Goal: Information Seeking & Learning: Learn about a topic

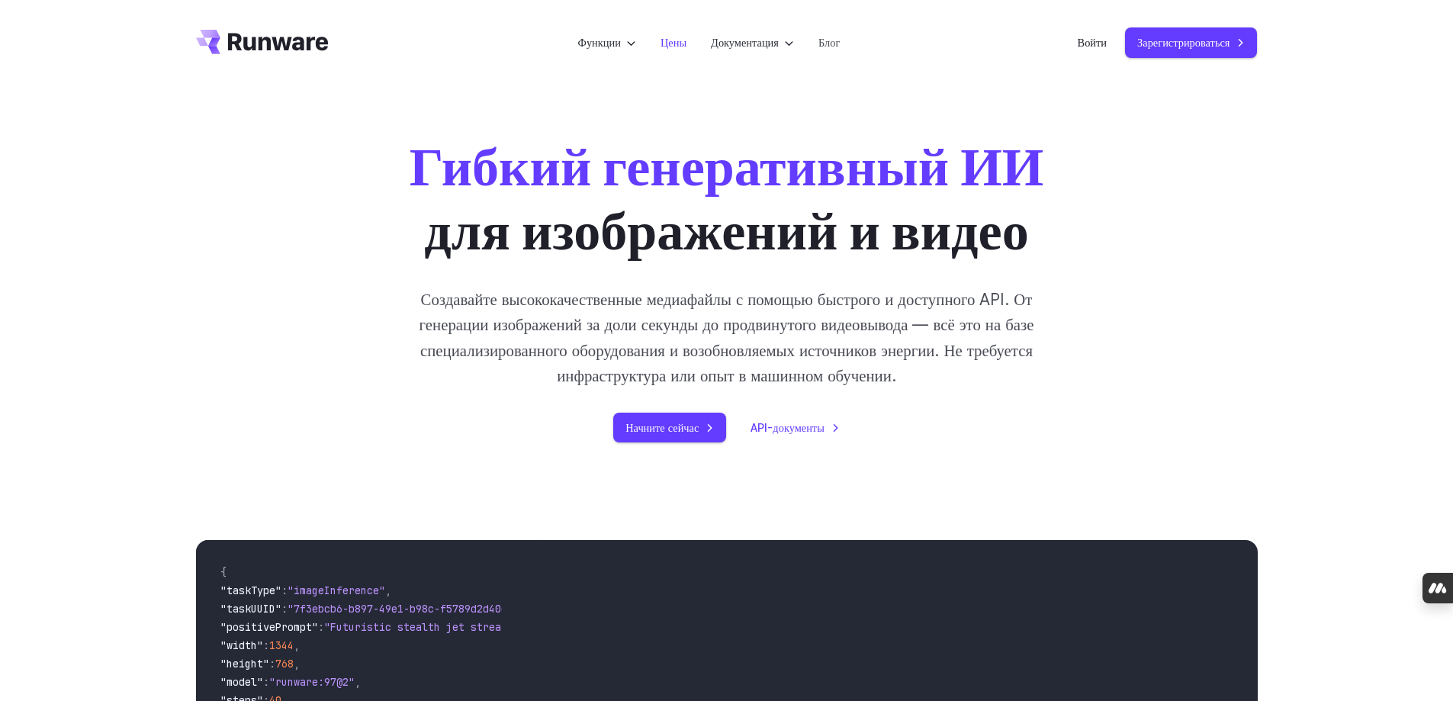
click at [667, 41] on font "Цены" at bounding box center [674, 42] width 26 height 13
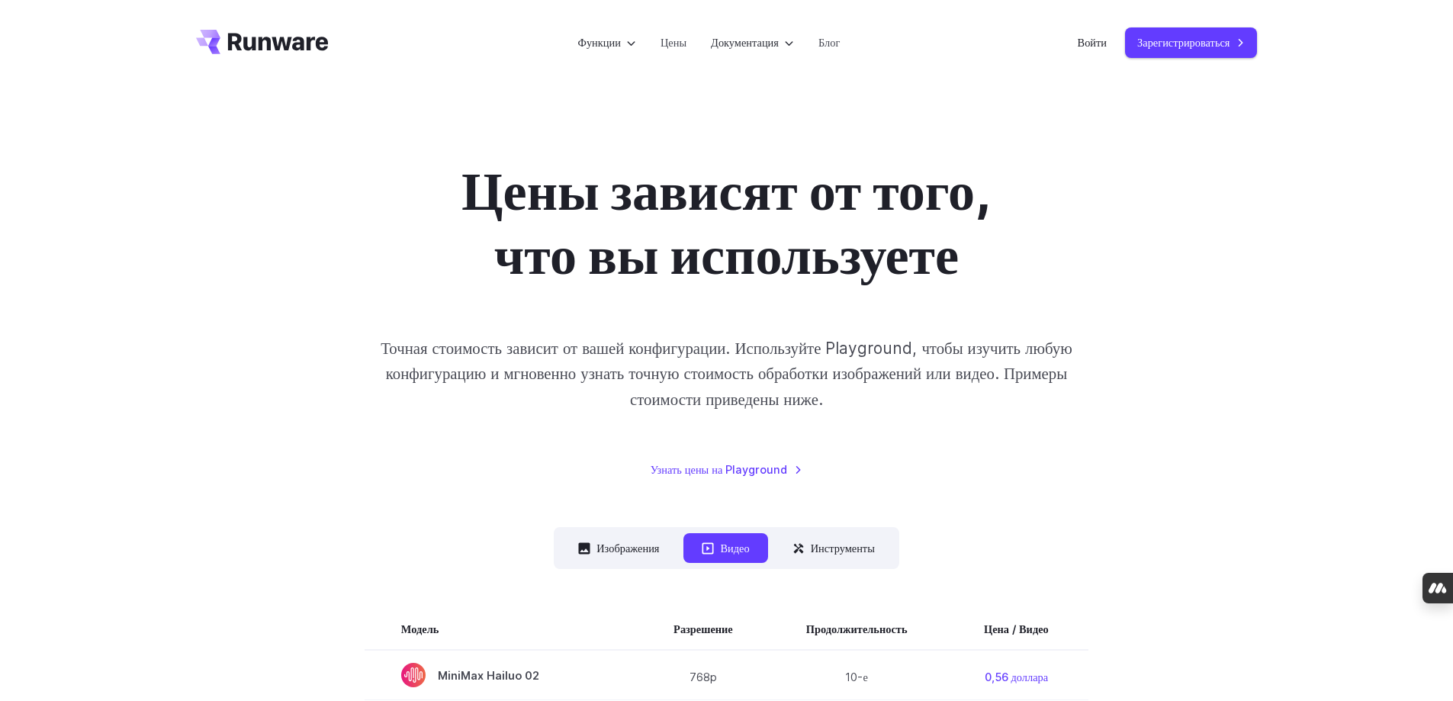
scroll to position [314, 0]
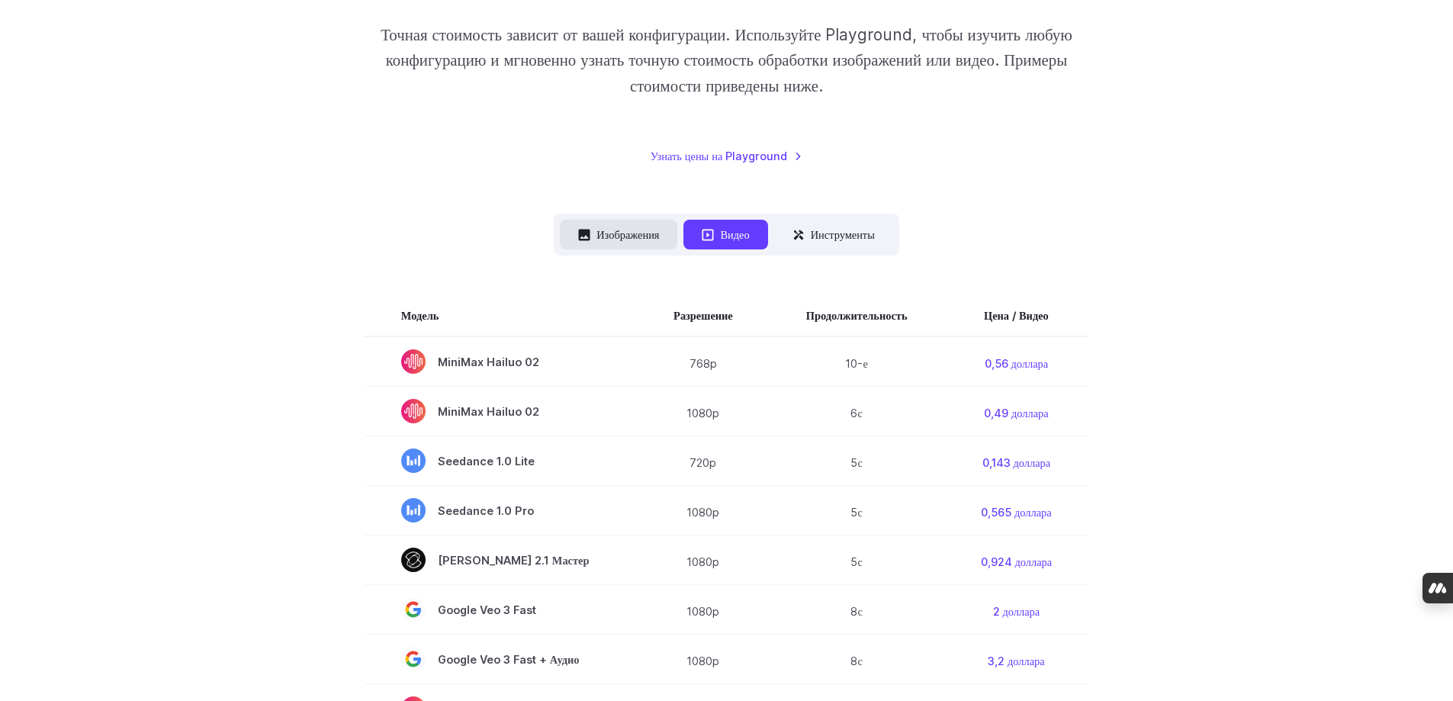
click at [616, 228] on font "Изображения" at bounding box center [627, 234] width 63 height 13
click at [613, 229] on font "Изображения" at bounding box center [627, 234] width 63 height 13
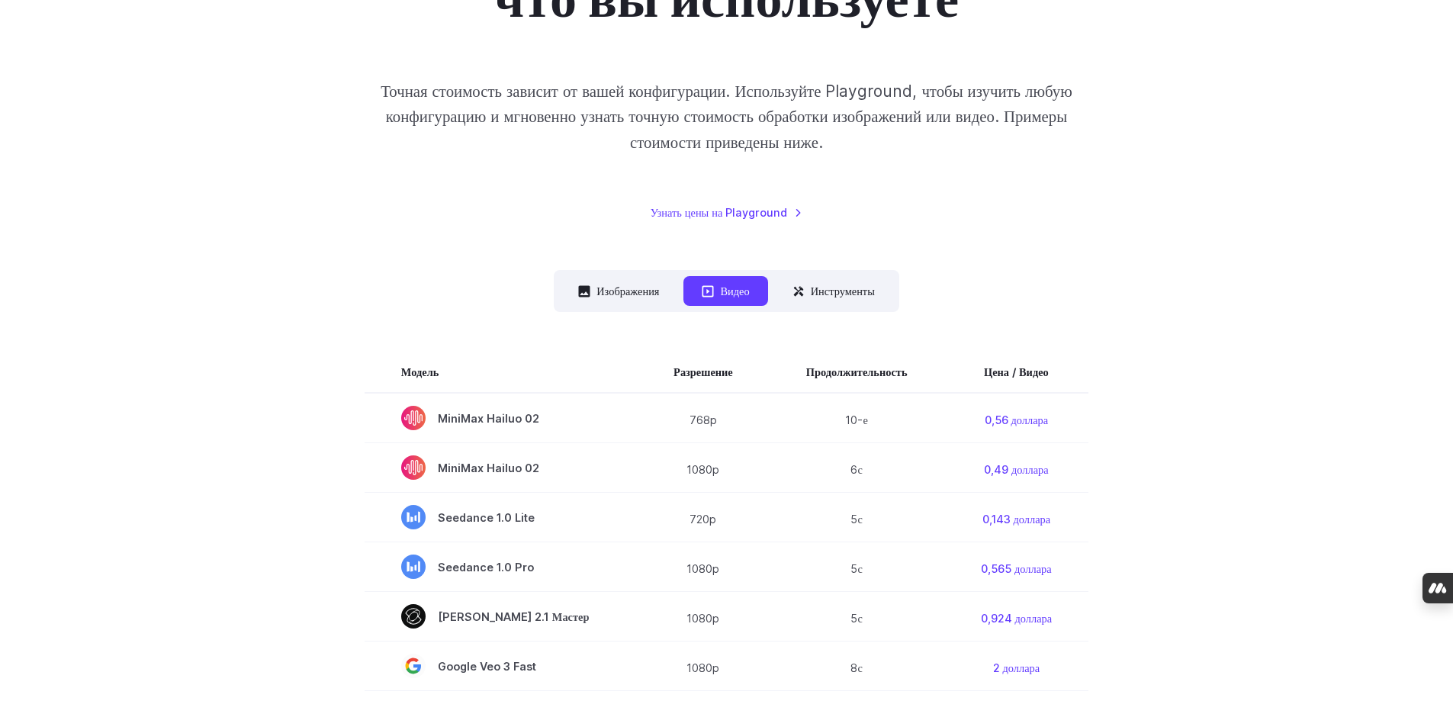
scroll to position [161, 0]
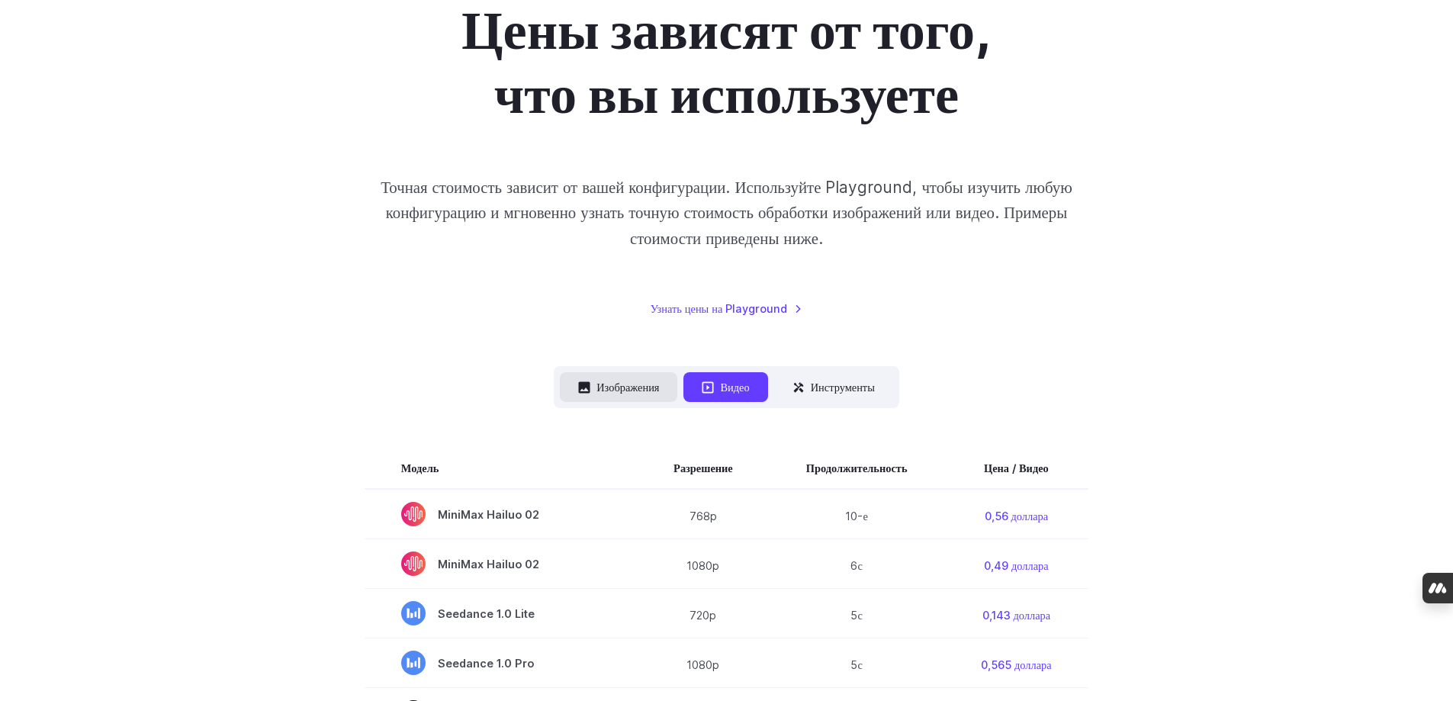
click at [621, 385] on font "Изображения" at bounding box center [627, 387] width 63 height 13
click at [622, 384] on font "Изображения" at bounding box center [627, 387] width 63 height 13
click at [836, 394] on font "Инструменты" at bounding box center [843, 387] width 64 height 13
click at [849, 384] on font "Инструменты" at bounding box center [843, 387] width 64 height 13
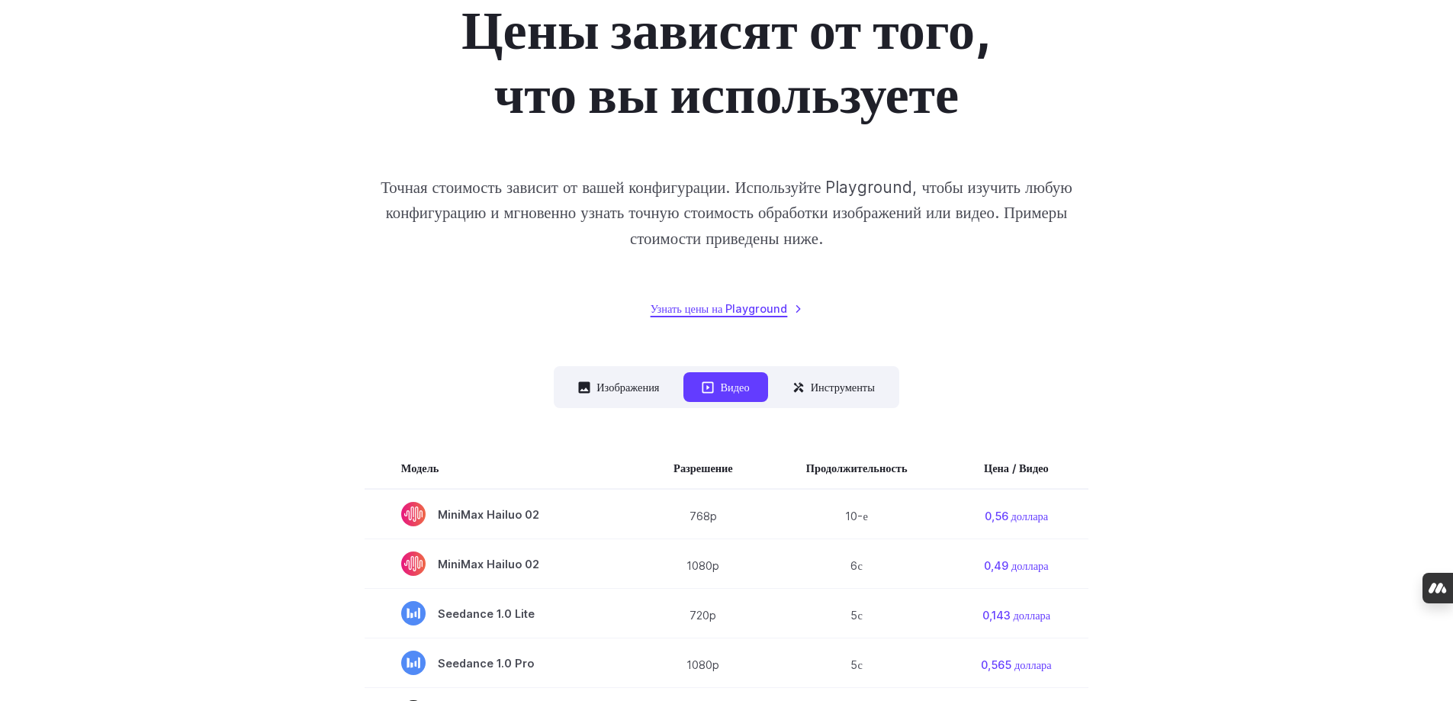
click at [793, 309] on link "Узнать цены на Playground" at bounding box center [727, 309] width 153 height 18
click at [634, 394] on font "Изображения" at bounding box center [627, 387] width 63 height 18
drag, startPoint x: 634, startPoint y: 394, endPoint x: 635, endPoint y: 387, distance: 7.8
click at [635, 387] on font "Изображения" at bounding box center [627, 387] width 63 height 18
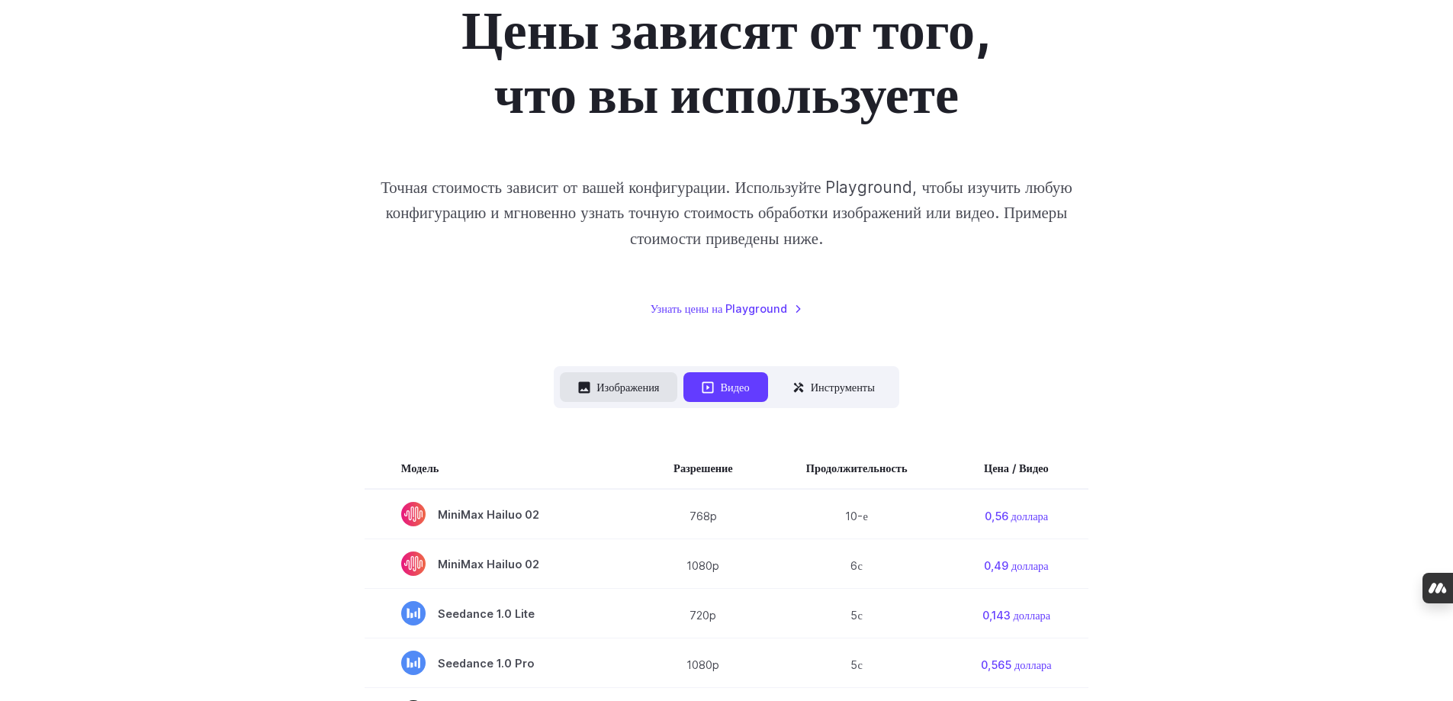
click at [635, 387] on font "Изображения" at bounding box center [627, 387] width 63 height 13
click at [638, 386] on font "Изображения" at bounding box center [627, 387] width 63 height 13
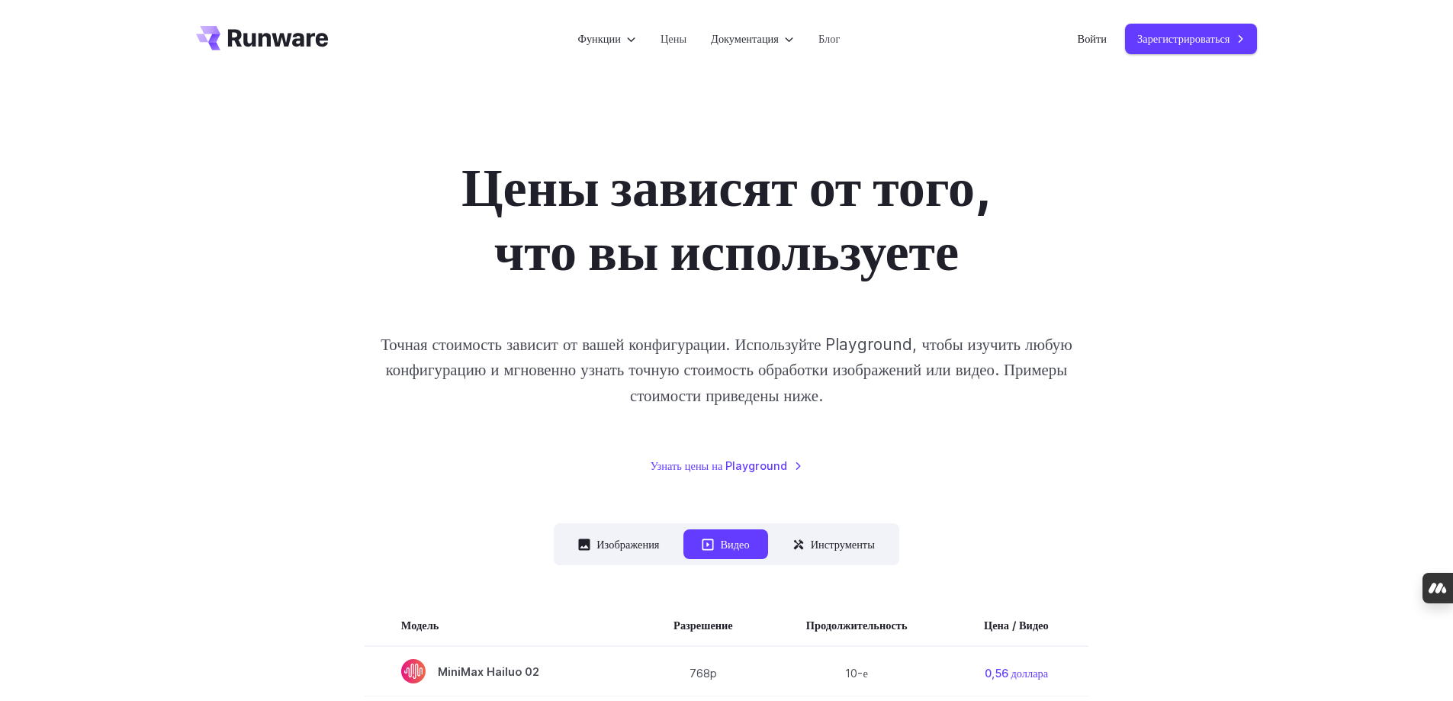
scroll to position [0, 0]
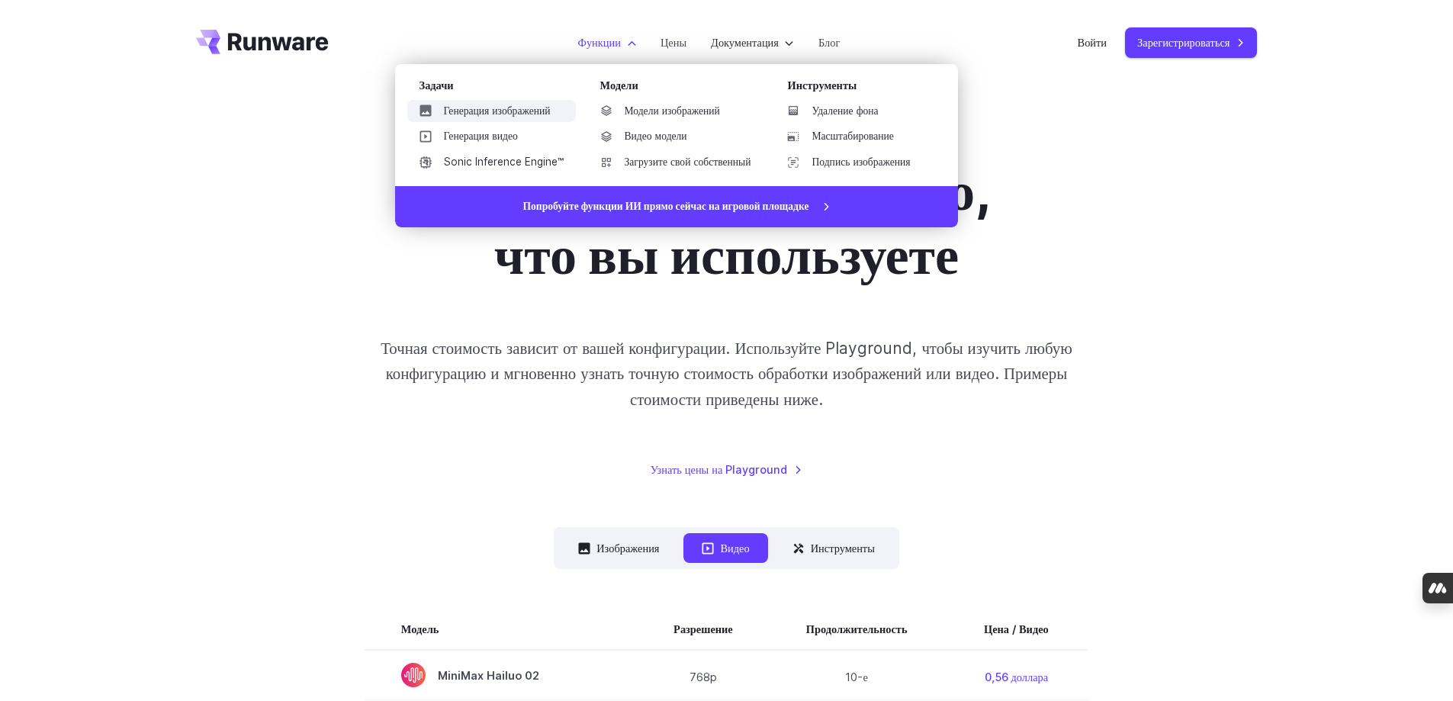
click at [525, 105] on font "Генерация изображений" at bounding box center [497, 111] width 107 height 12
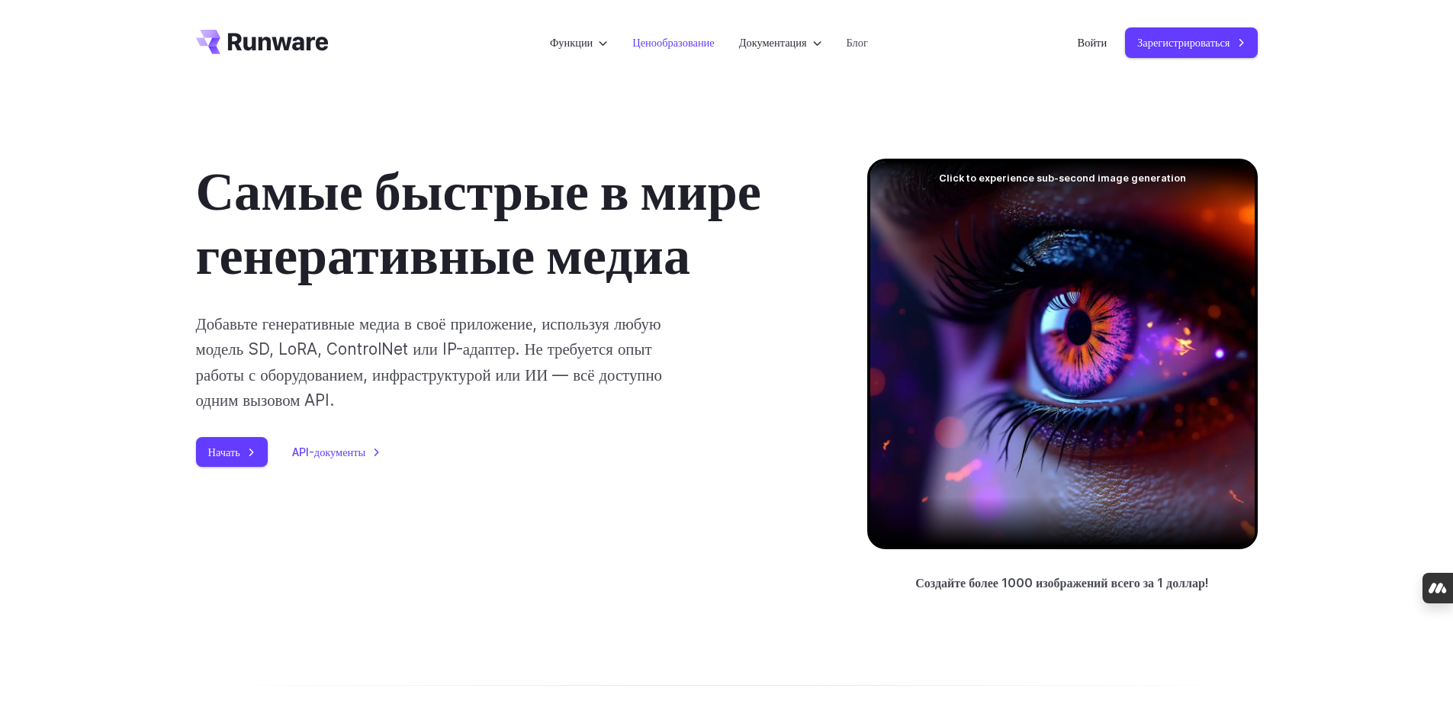
click at [665, 41] on font "Ценообразование" at bounding box center [673, 42] width 82 height 13
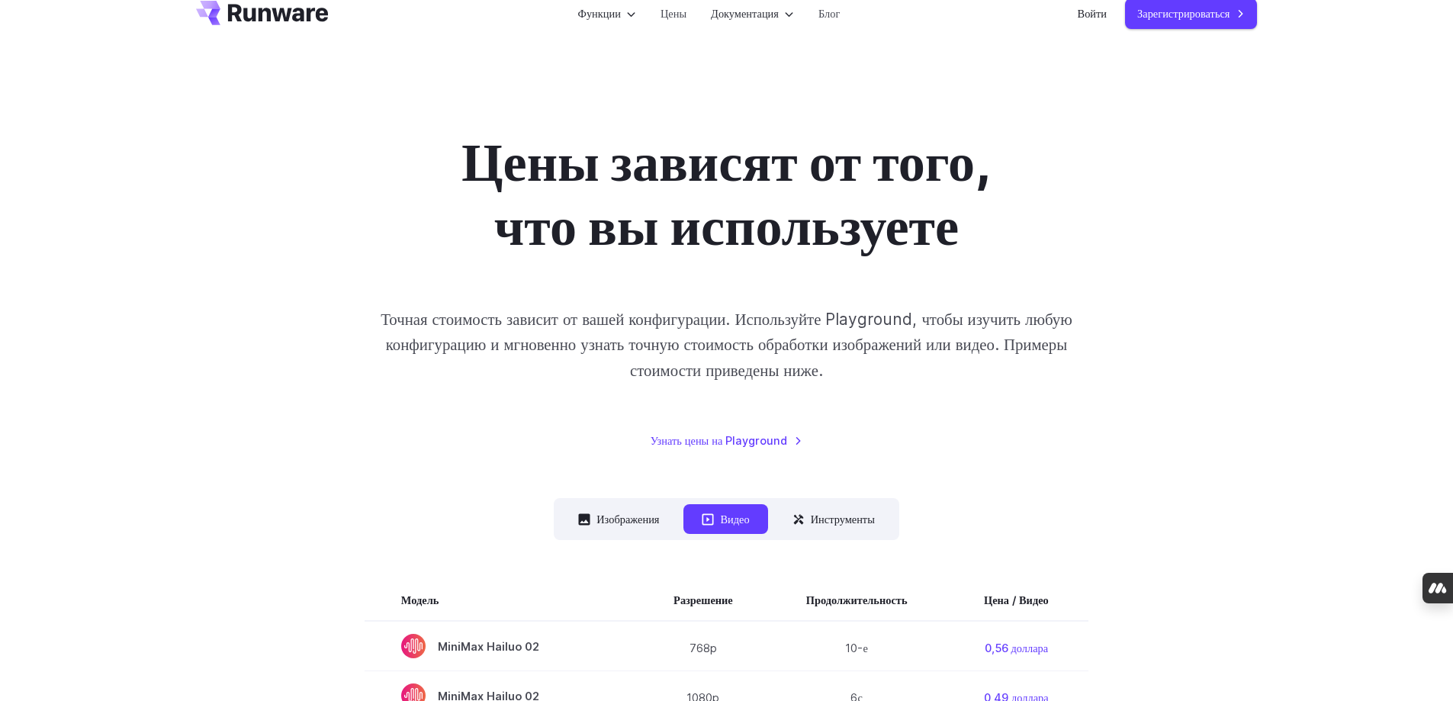
scroll to position [153, 0]
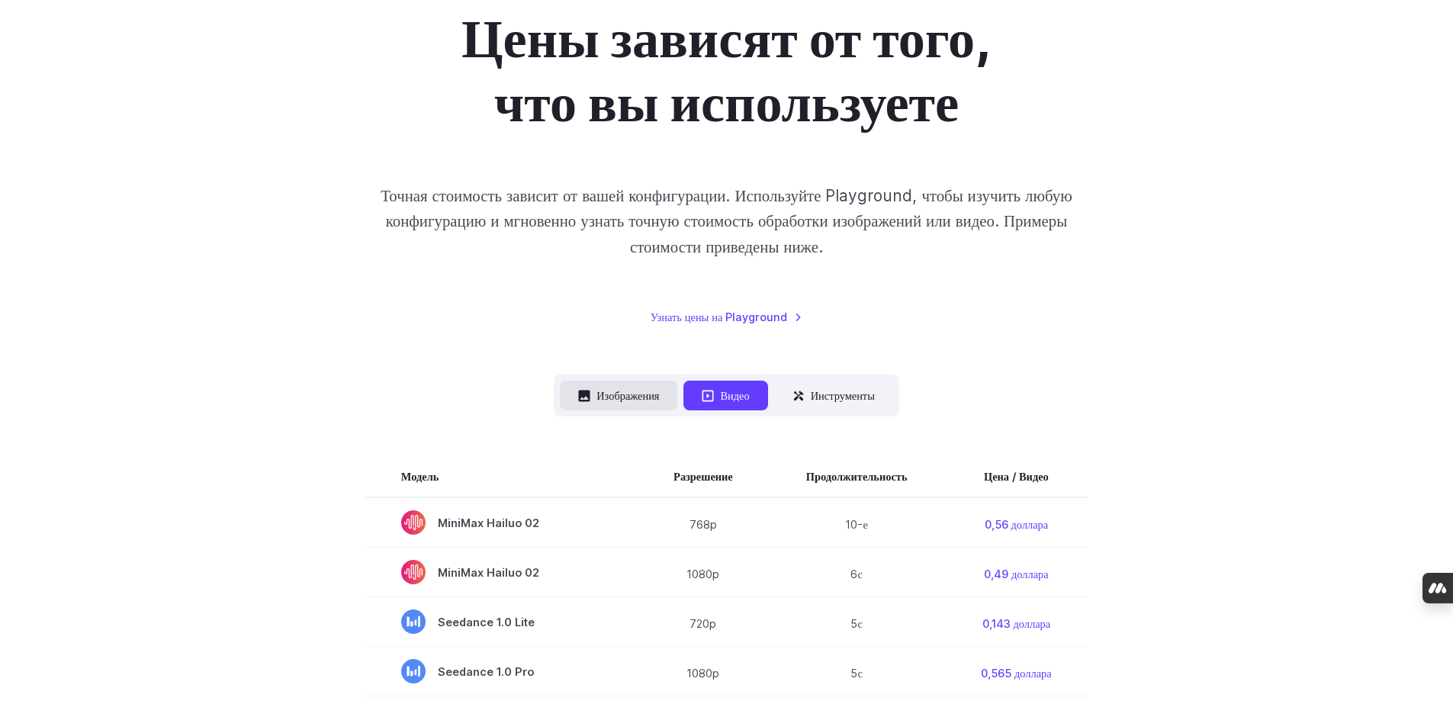
click at [605, 385] on button "Изображения" at bounding box center [618, 396] width 117 height 30
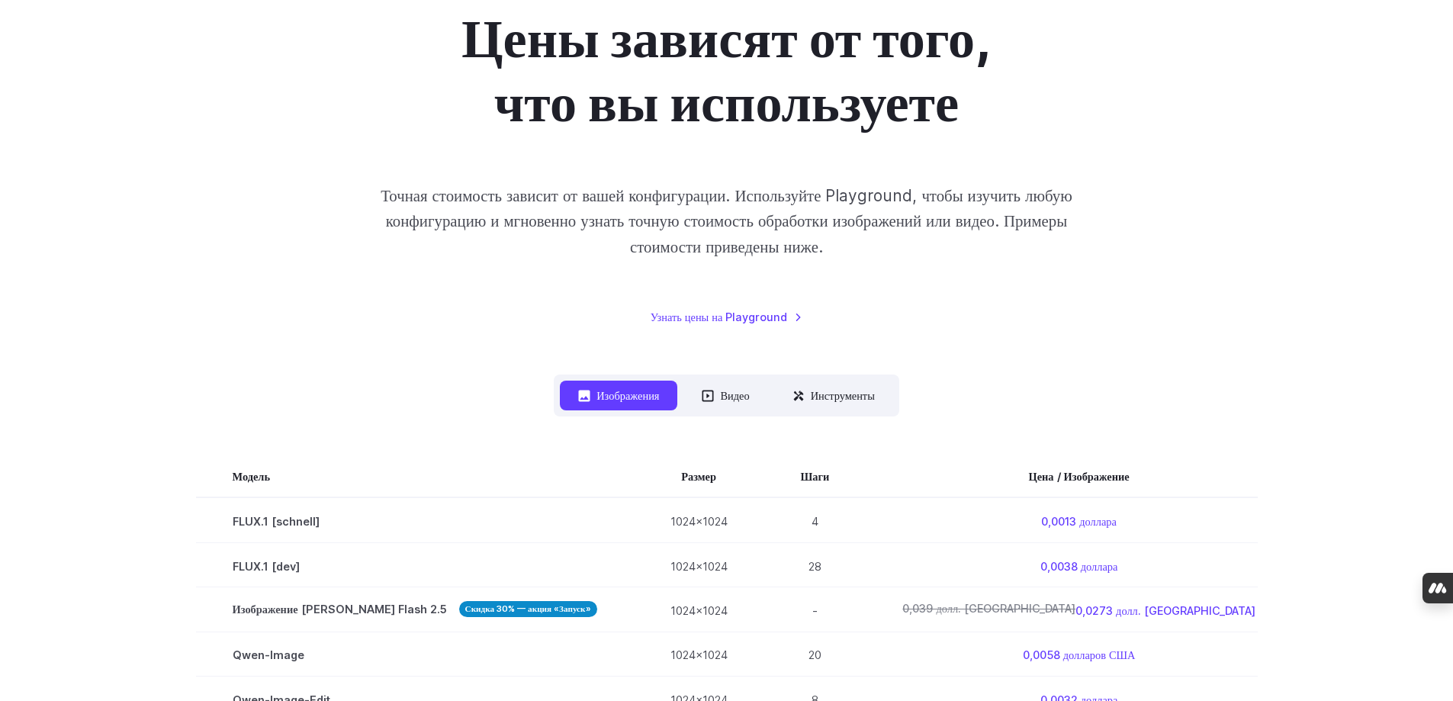
click at [605, 385] on button "Изображения" at bounding box center [618, 396] width 117 height 30
